Goal: Information Seeking & Learning: Find specific fact

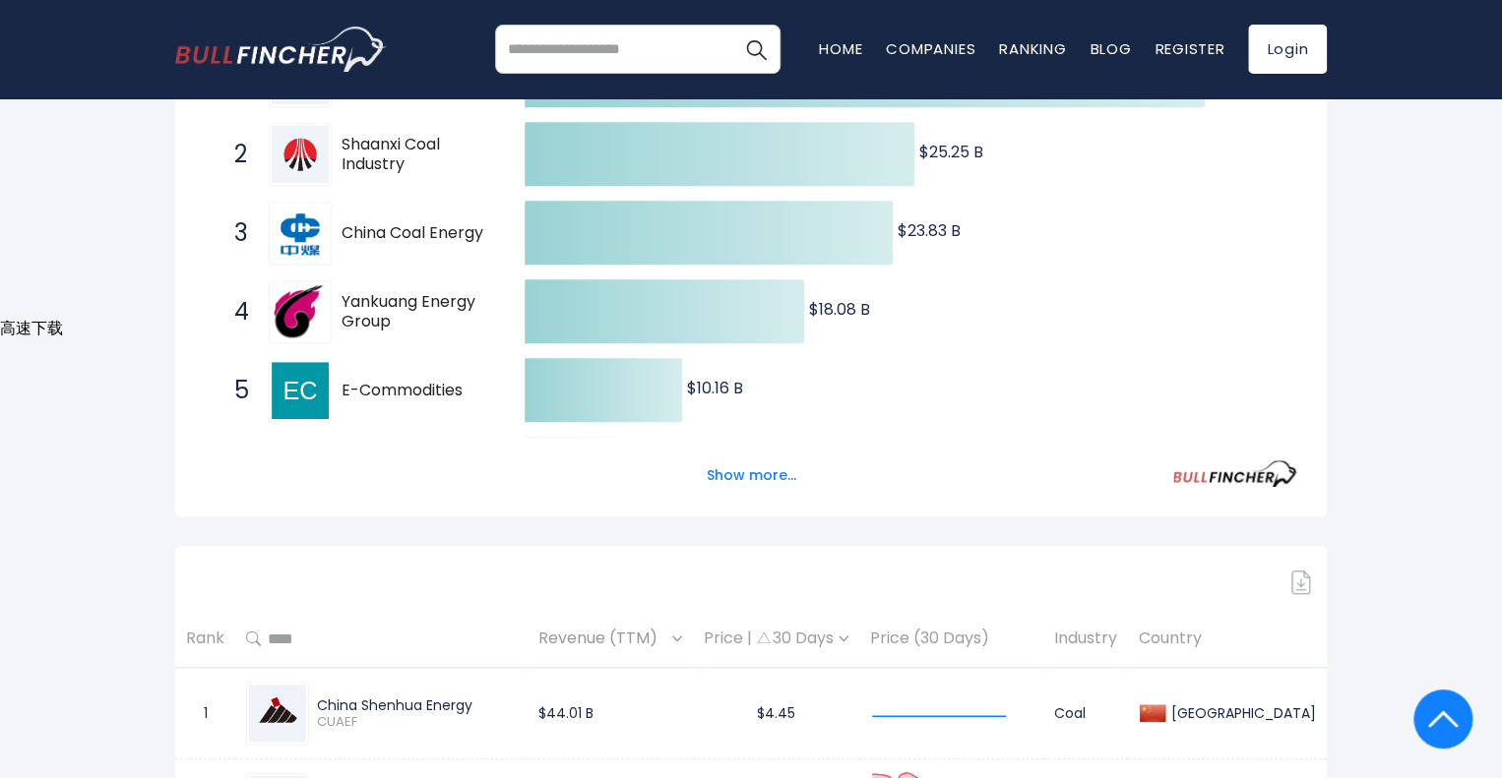
scroll to position [229, 0]
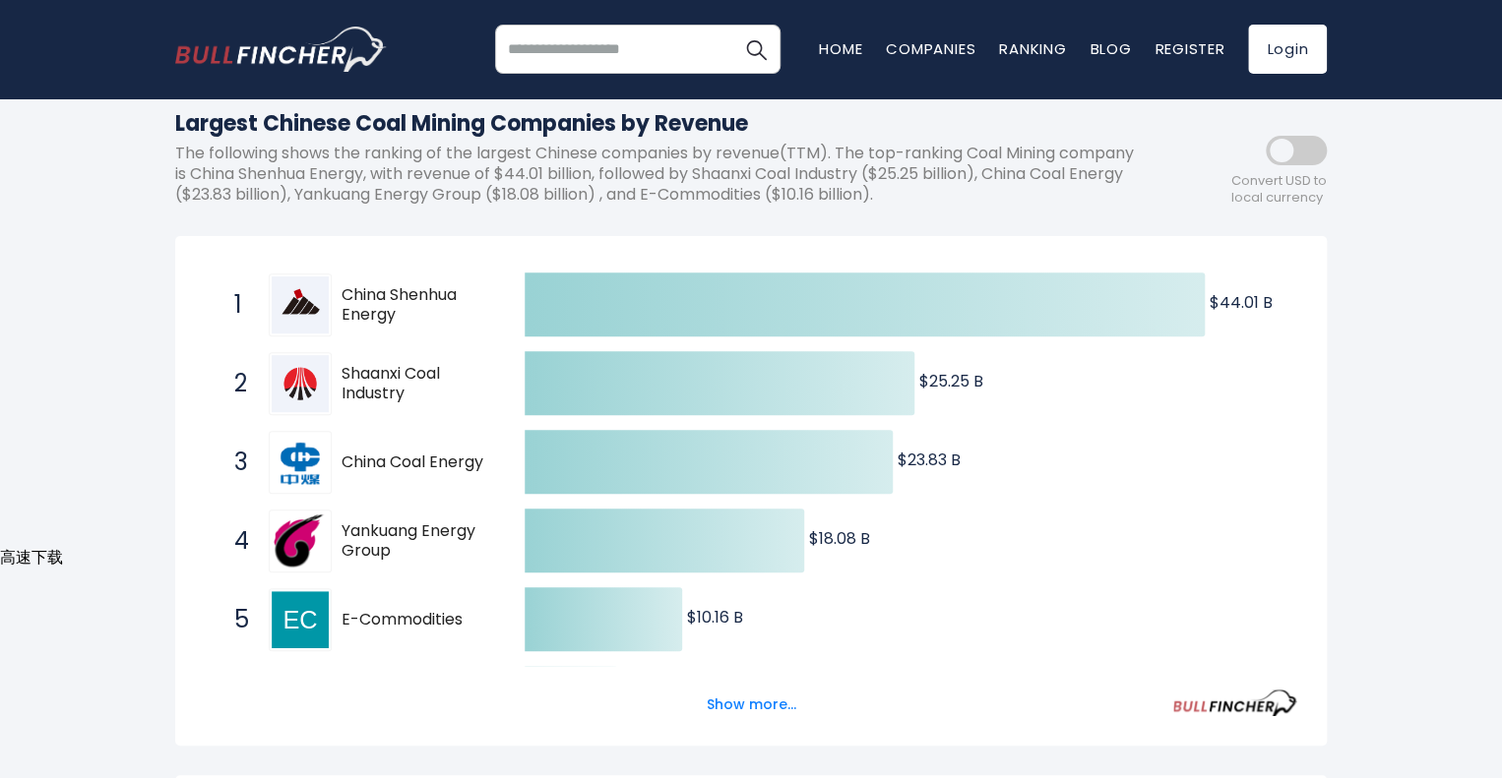
drag, startPoint x: 417, startPoint y: 400, endPoint x: 342, endPoint y: 375, distance: 79.0
click at [342, 375] on span "Shaanxi Coal Industry" at bounding box center [415, 384] width 149 height 41
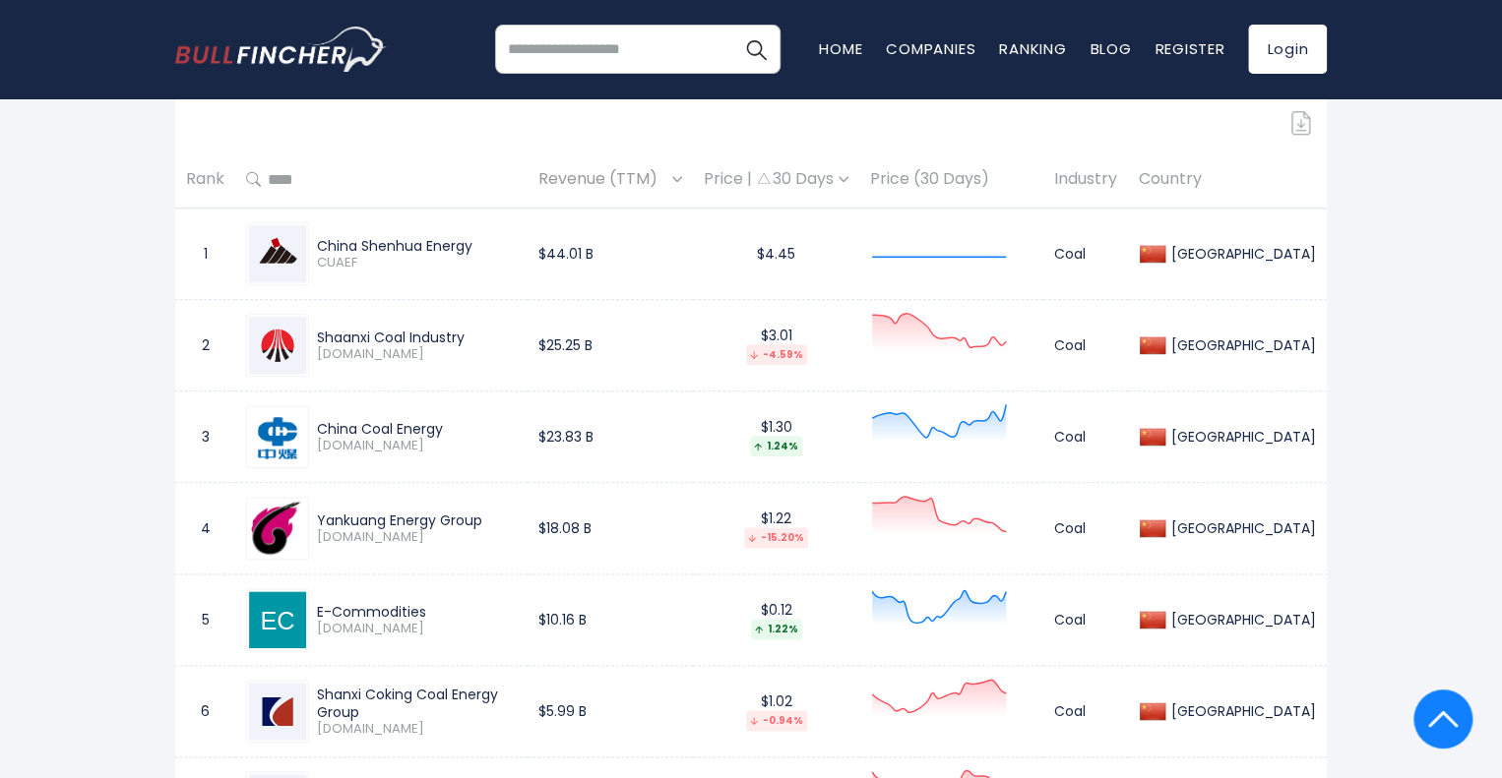
scroll to position [1147, 0]
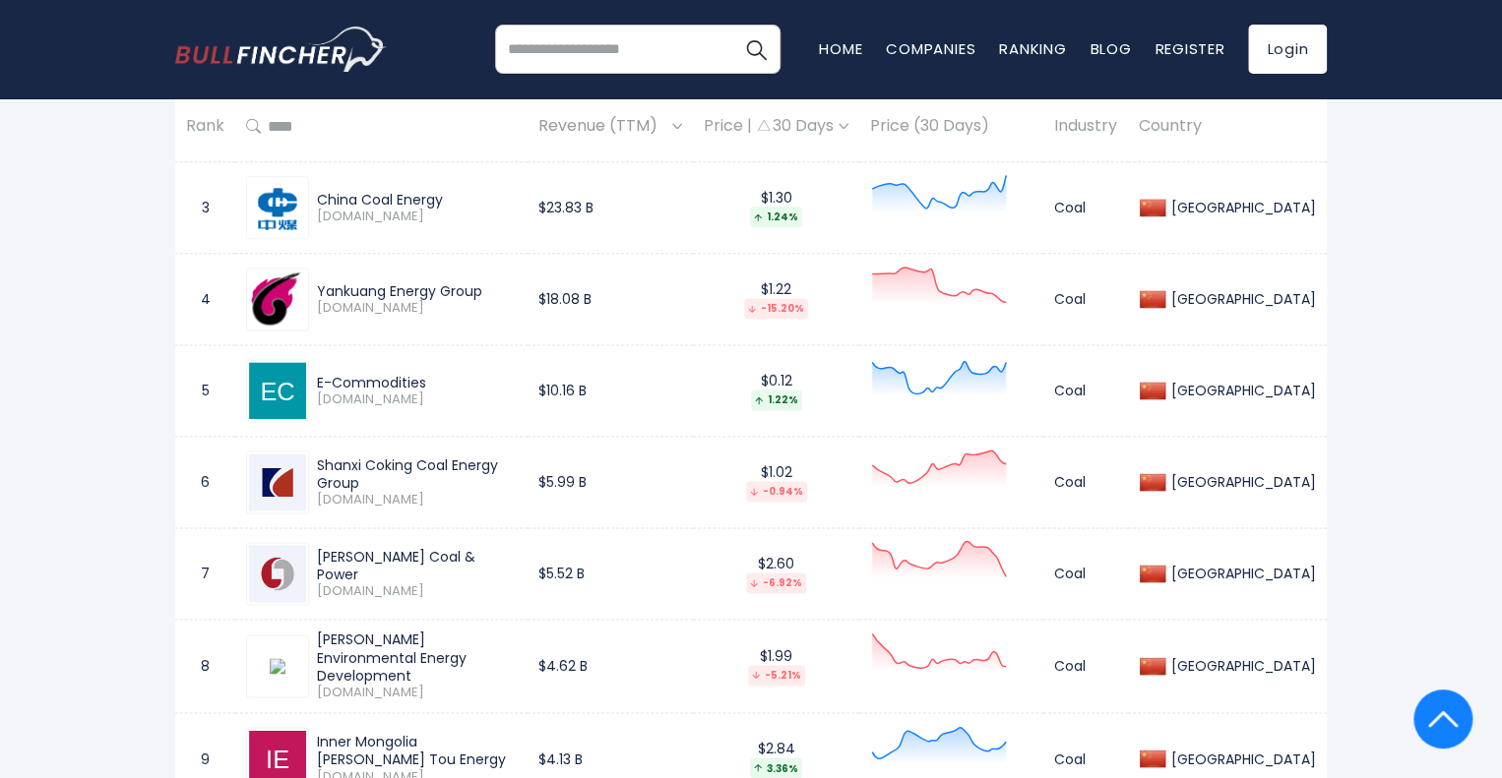
drag, startPoint x: 480, startPoint y: 289, endPoint x: 313, endPoint y: 279, distance: 167.6
click at [313, 279] on div "Yankuang Energy Group [DOMAIN_NAME]" at bounding box center [381, 299] width 271 height 63
copy div "Yankuang Energy Group"
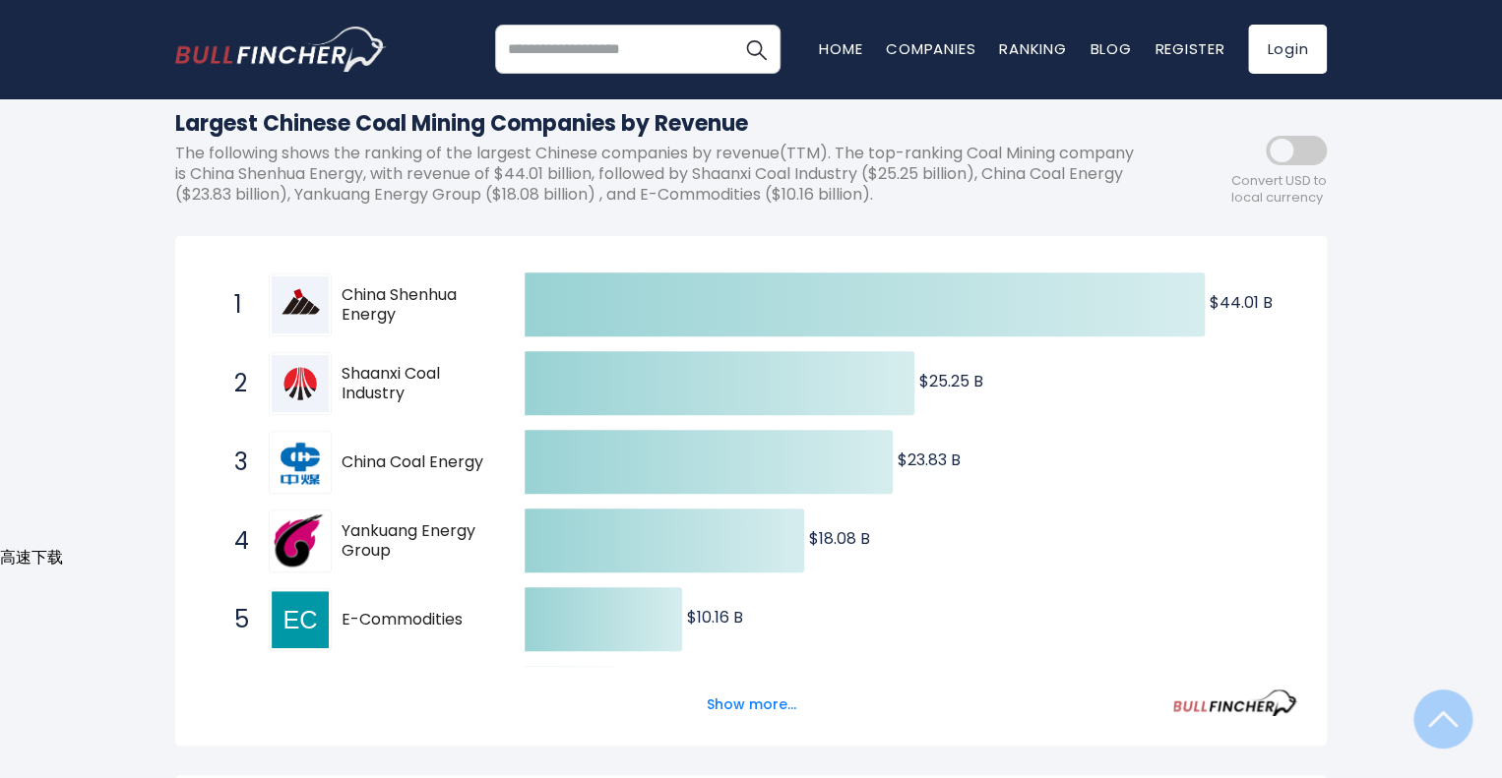
scroll to position [0, 0]
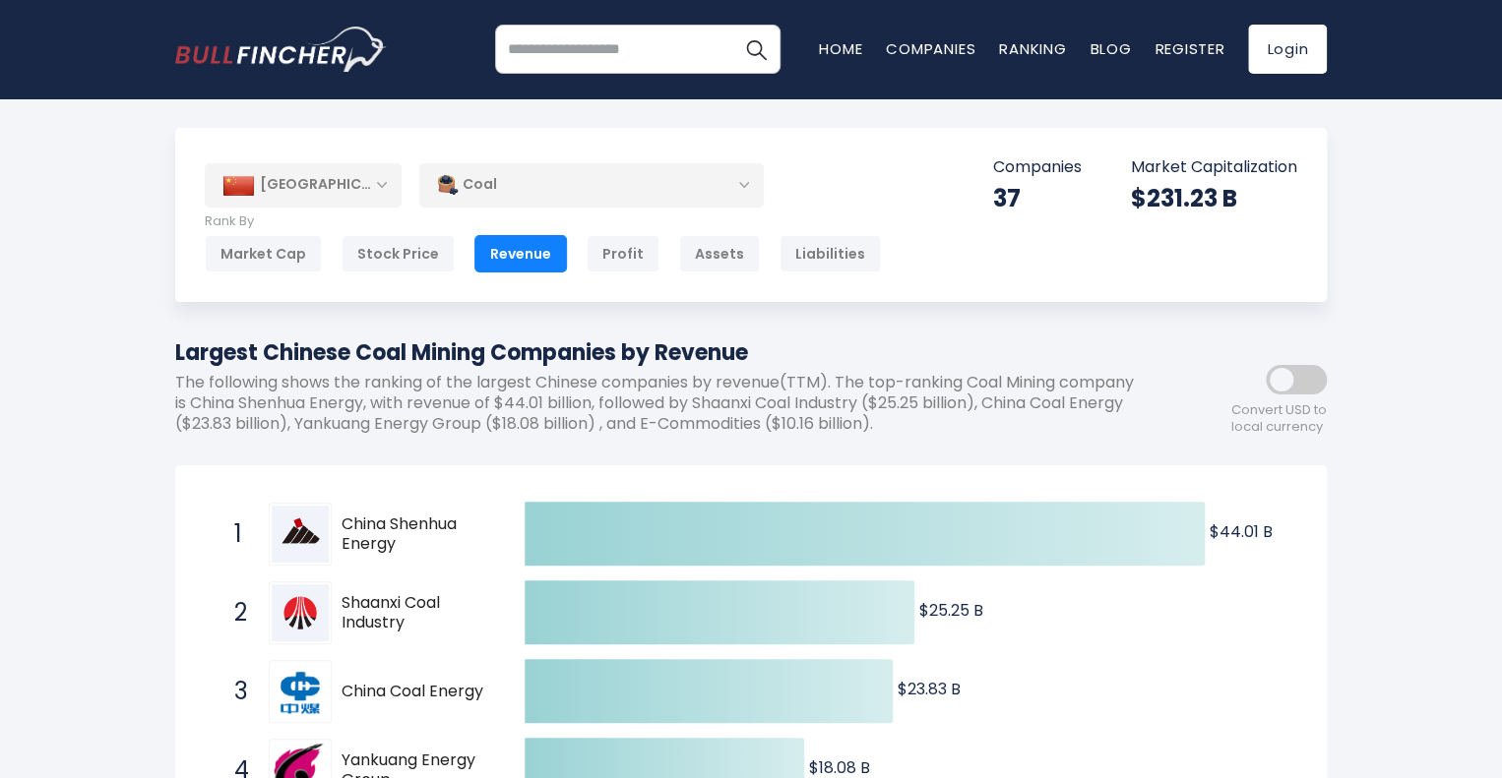
click at [587, 176] on div "Coal" at bounding box center [591, 184] width 344 height 45
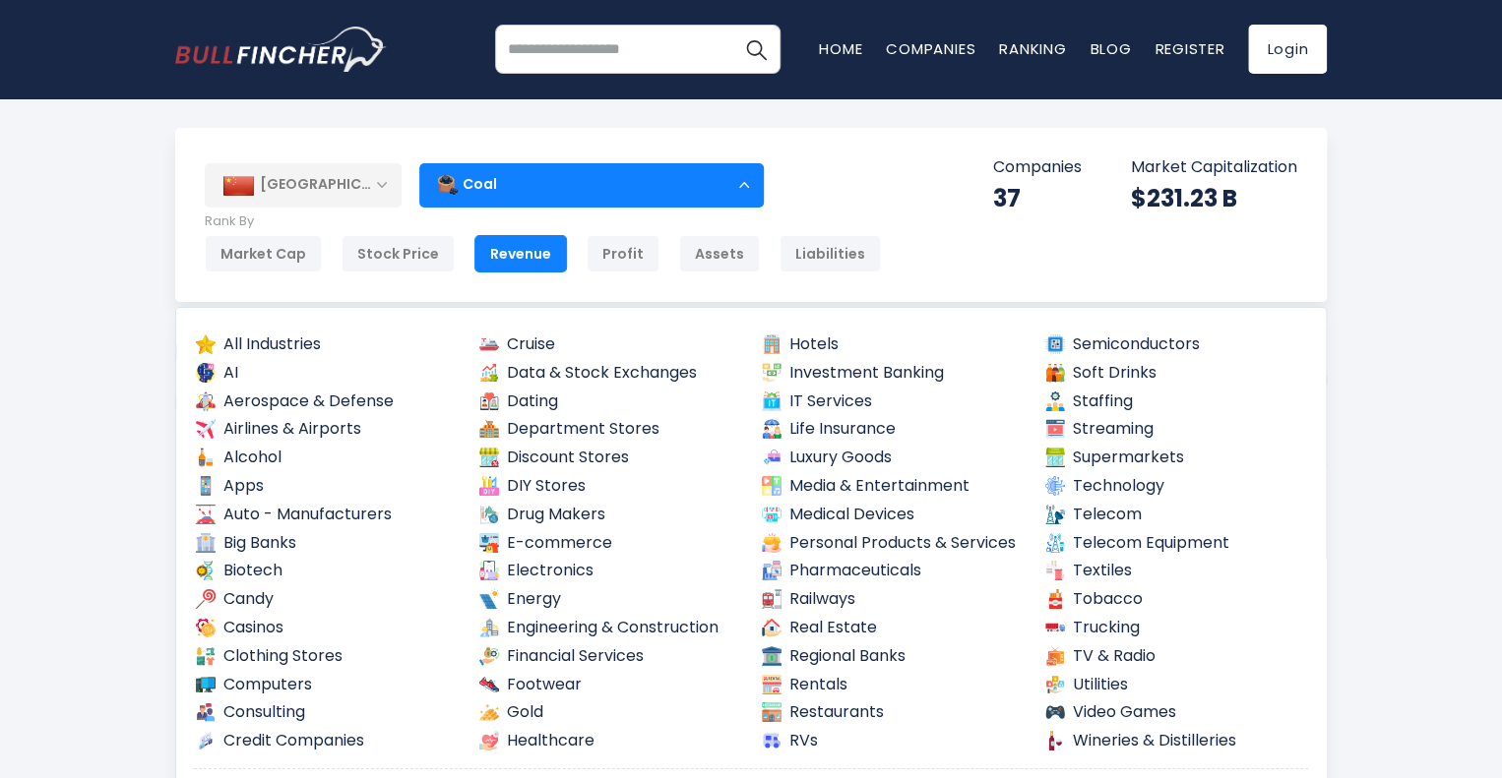
click at [587, 176] on div "Coal" at bounding box center [591, 184] width 344 height 45
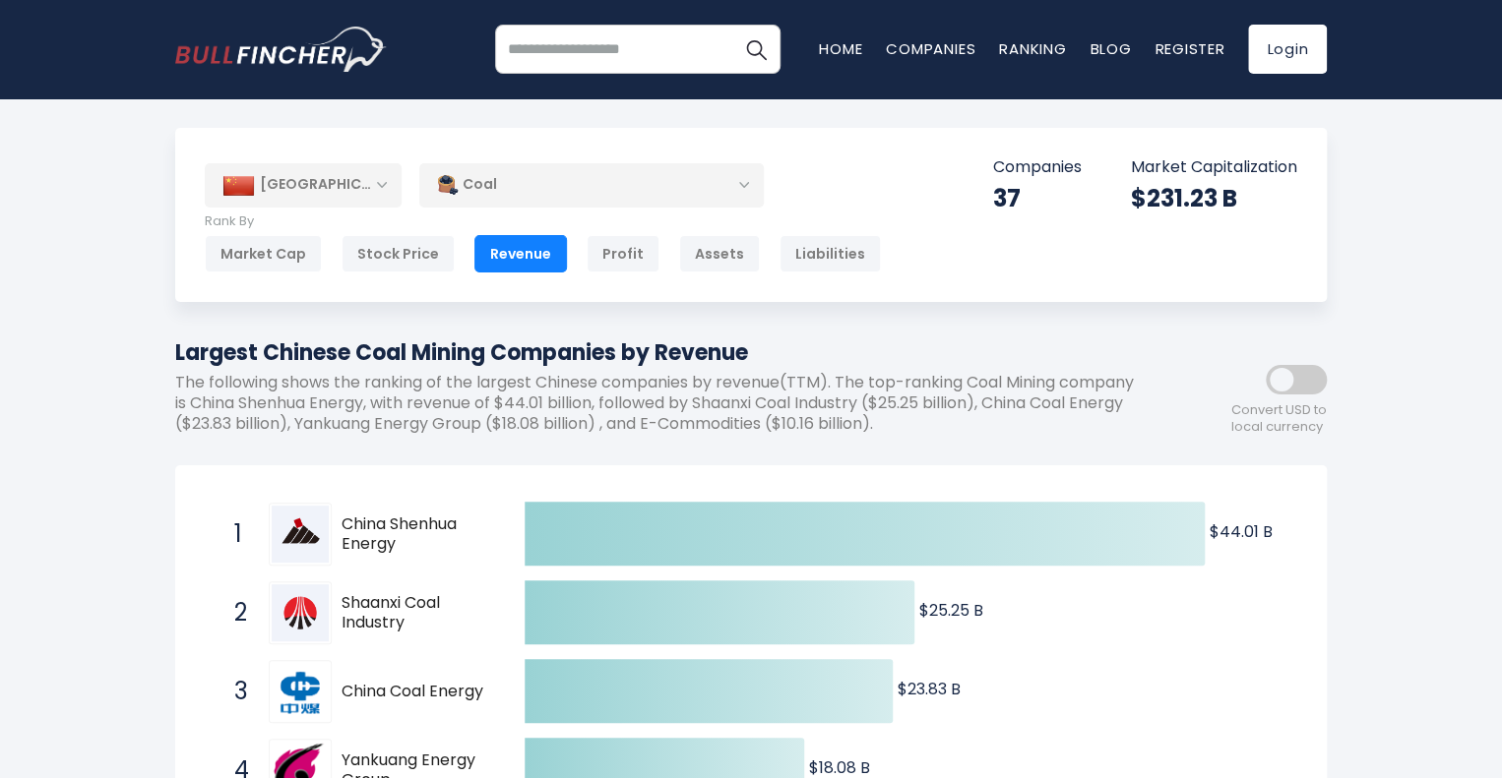
click at [358, 191] on div "[GEOGRAPHIC_DATA]" at bounding box center [303, 184] width 197 height 43
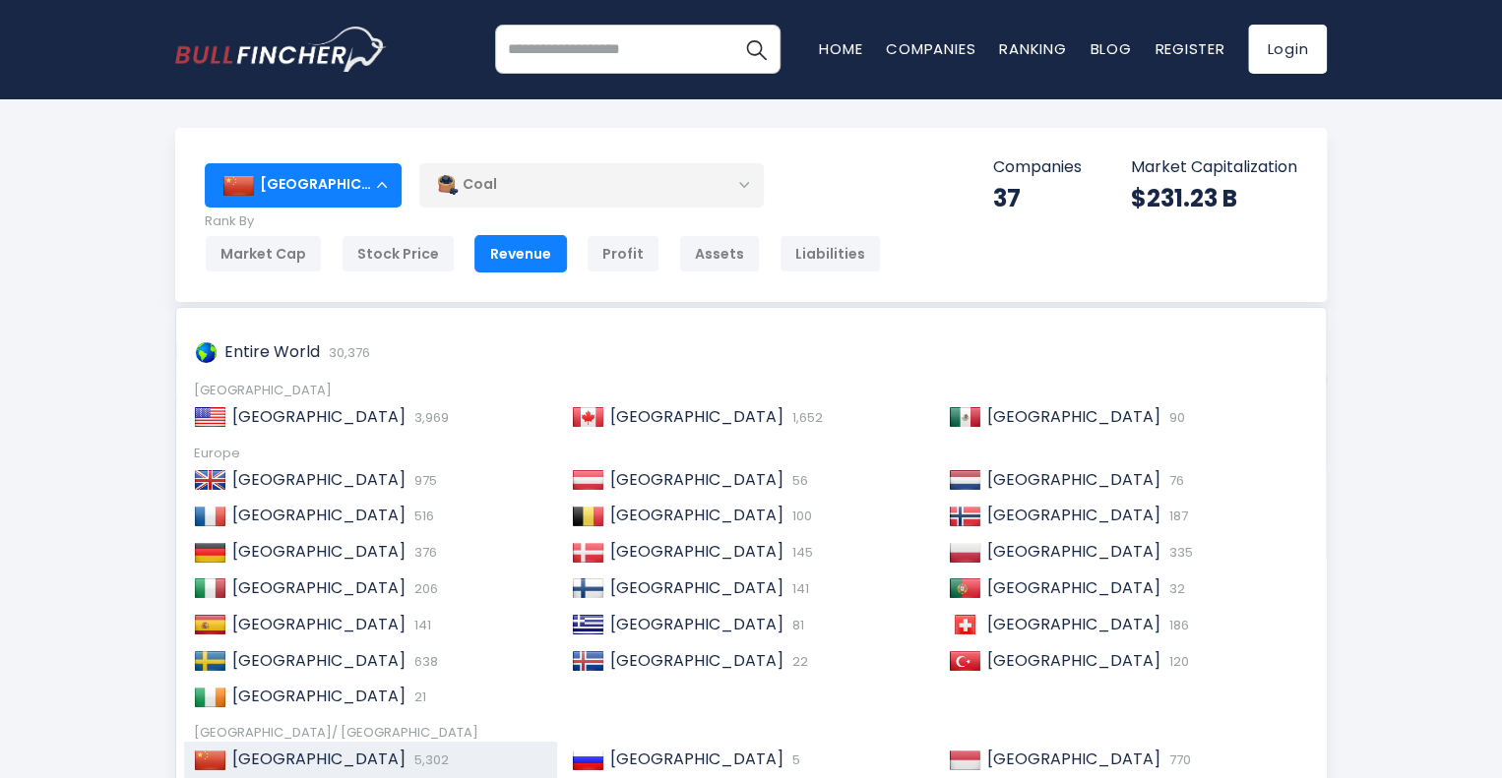
scroll to position [300, 0]
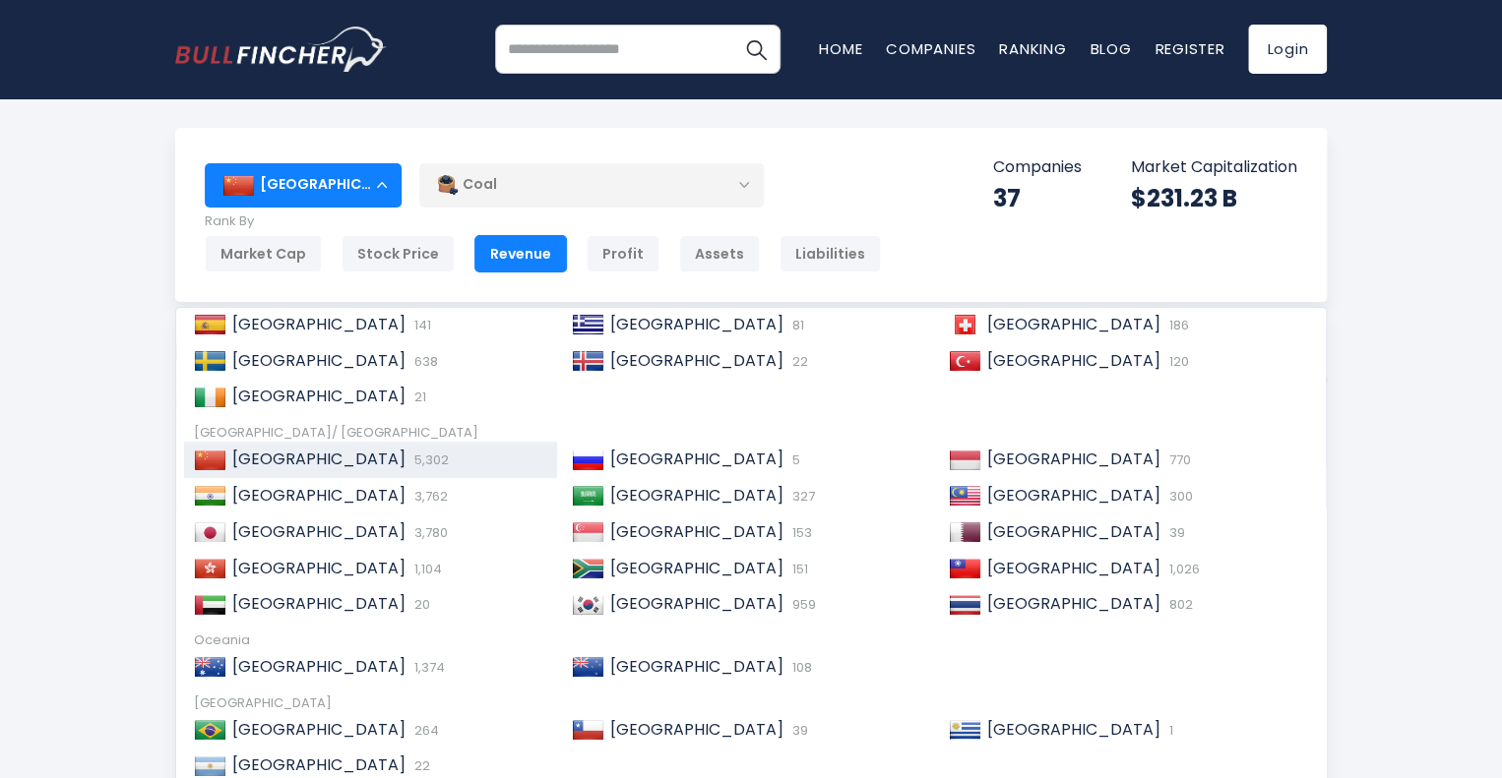
click at [575, 188] on div "Coal" at bounding box center [591, 184] width 344 height 45
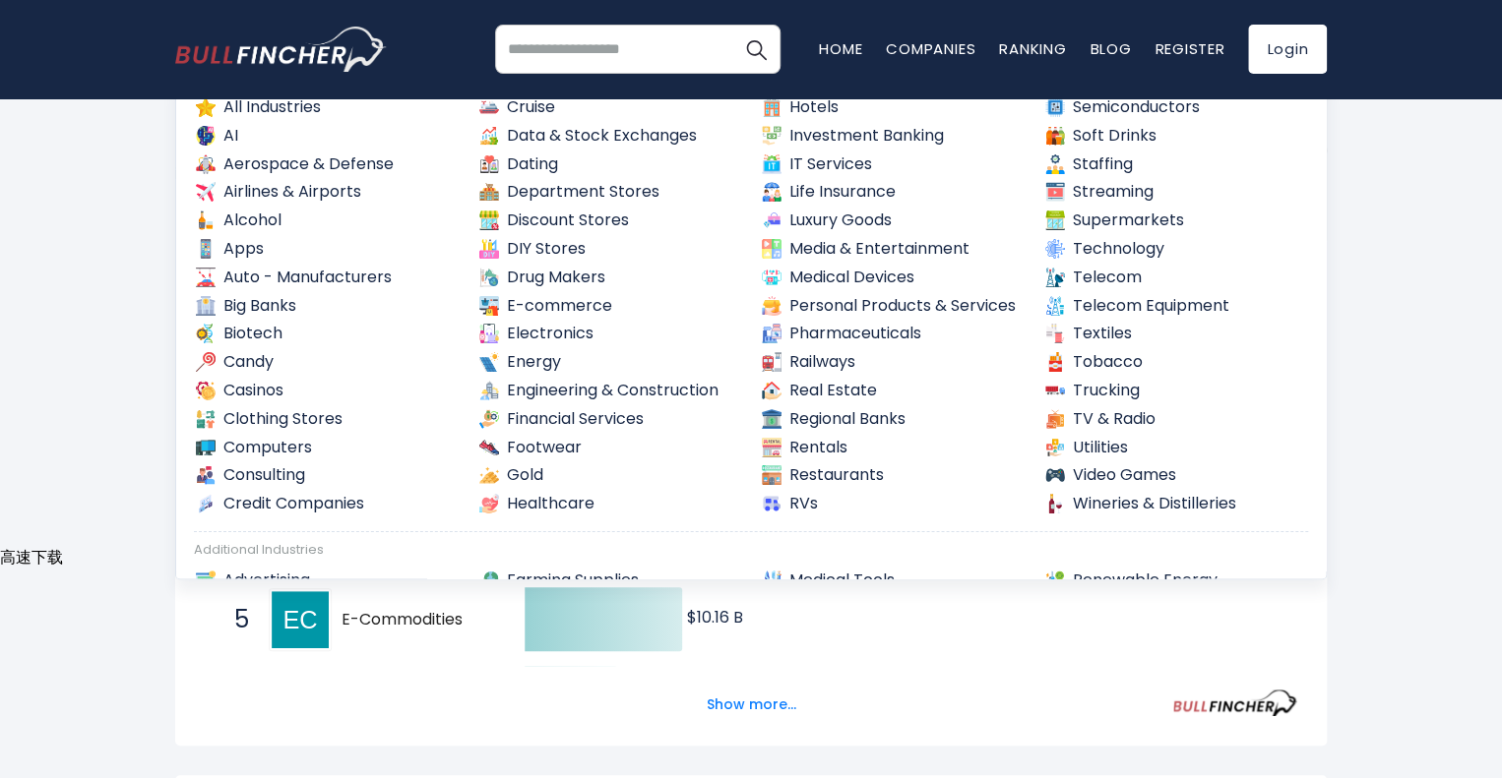
scroll to position [0, 0]
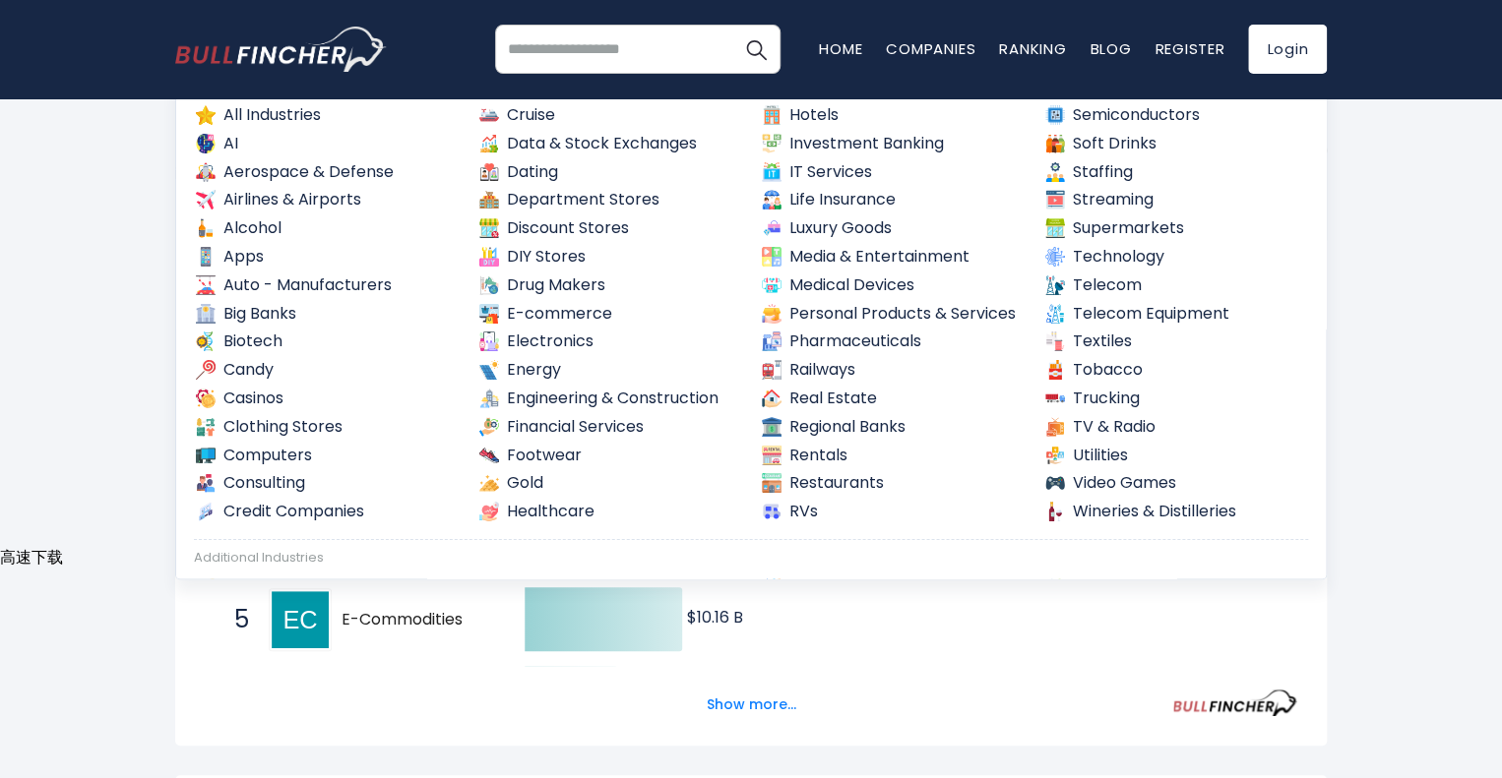
click at [765, 58] on img "Search" at bounding box center [756, 49] width 26 height 26
click at [930, 625] on icon "Created with Highcharts 12.1.2 $44.01 B ​ $44.01 B $25.25 B ​ $25.25 B $23.83 B…" at bounding box center [751, 659] width 1092 height 787
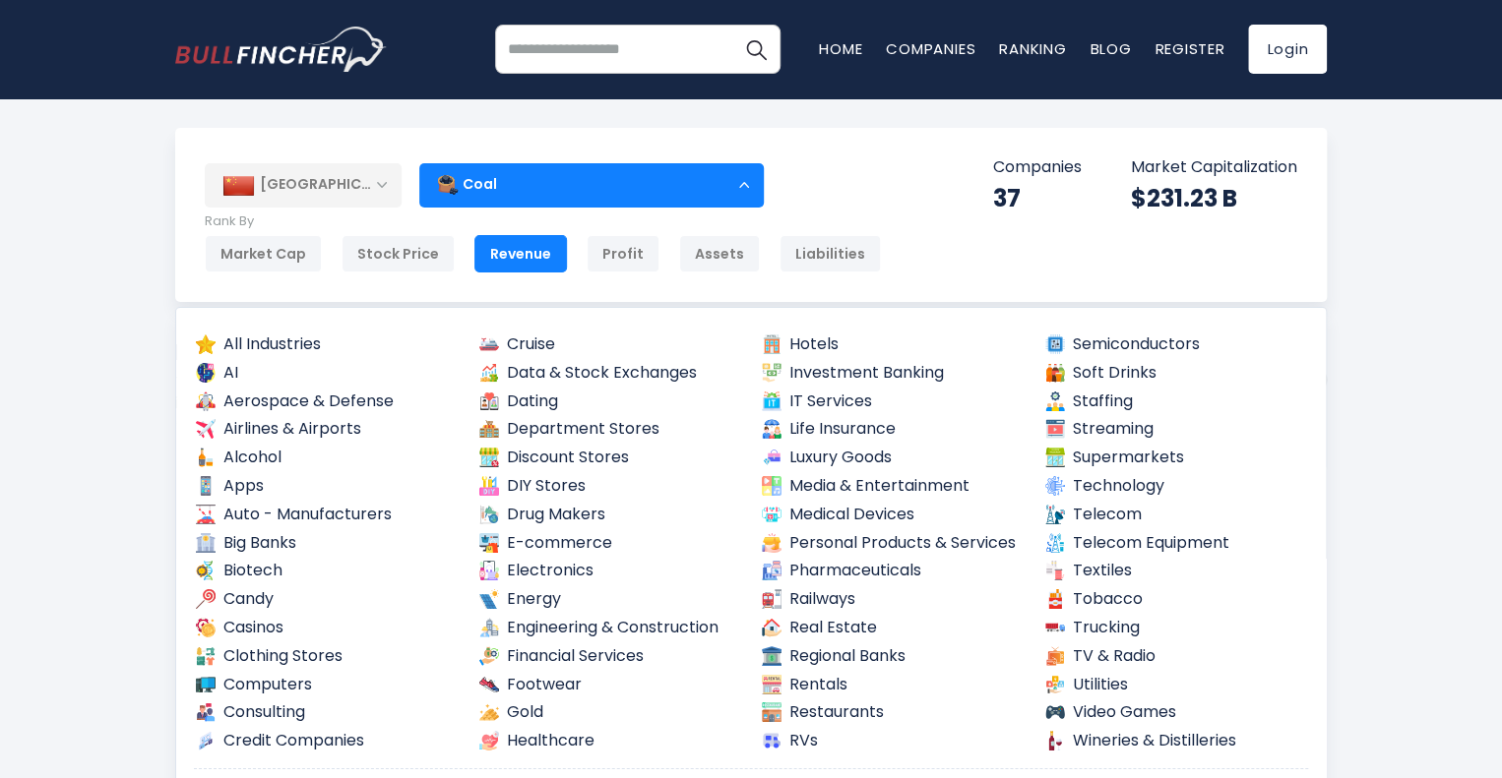
drag, startPoint x: 386, startPoint y: 0, endPoint x: 1423, endPoint y: 288, distance: 1076.4
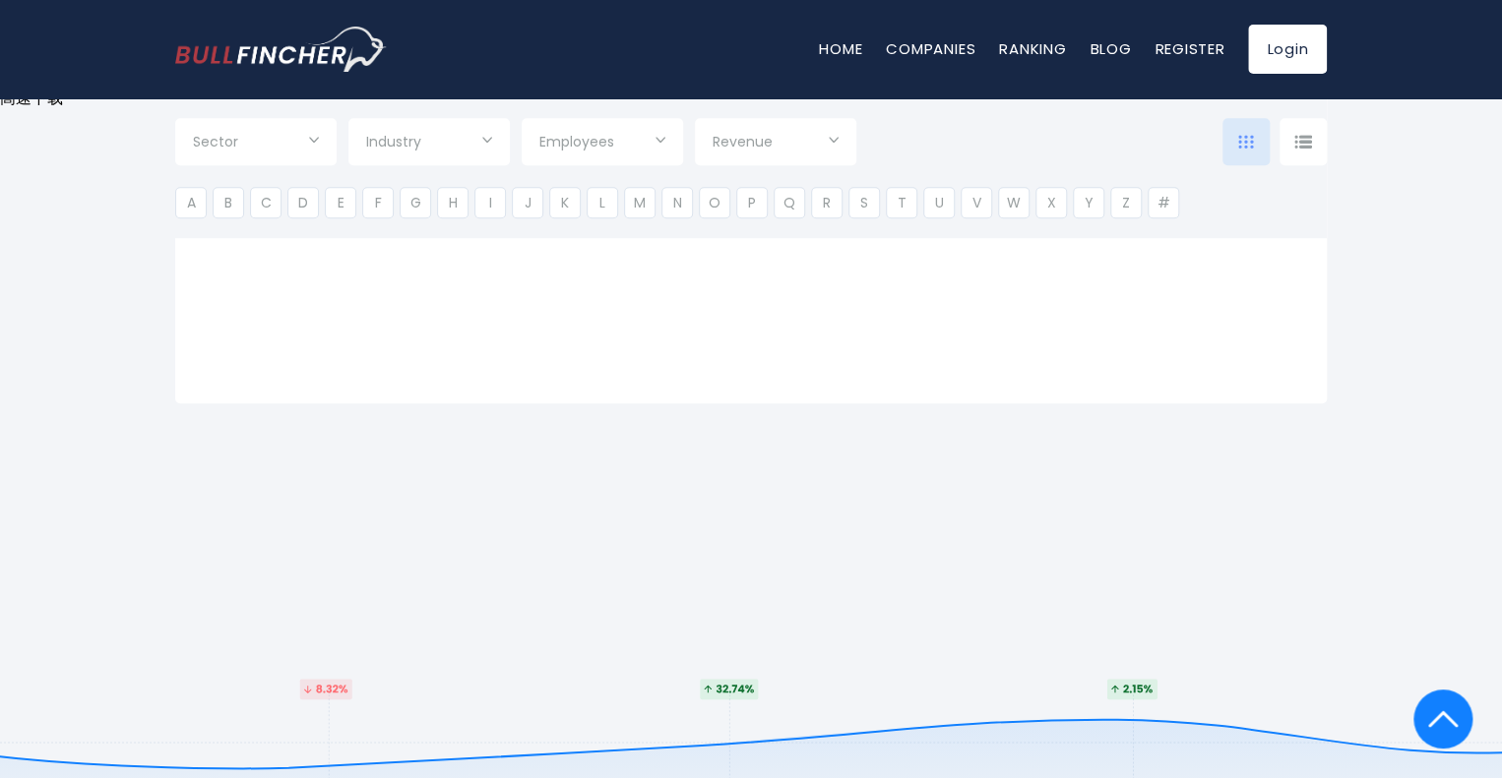
type input "***"
